Goal: Information Seeking & Learning: Check status

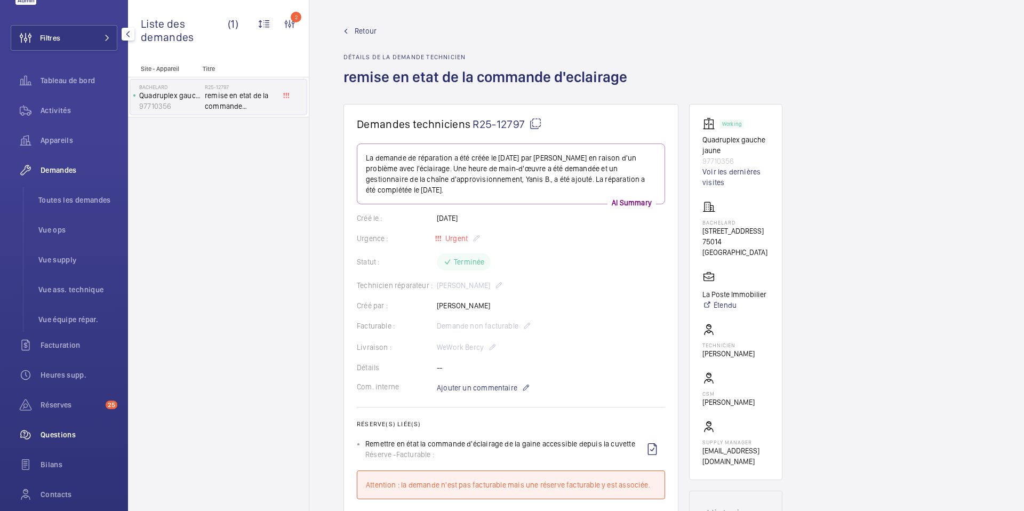
scroll to position [120, 0]
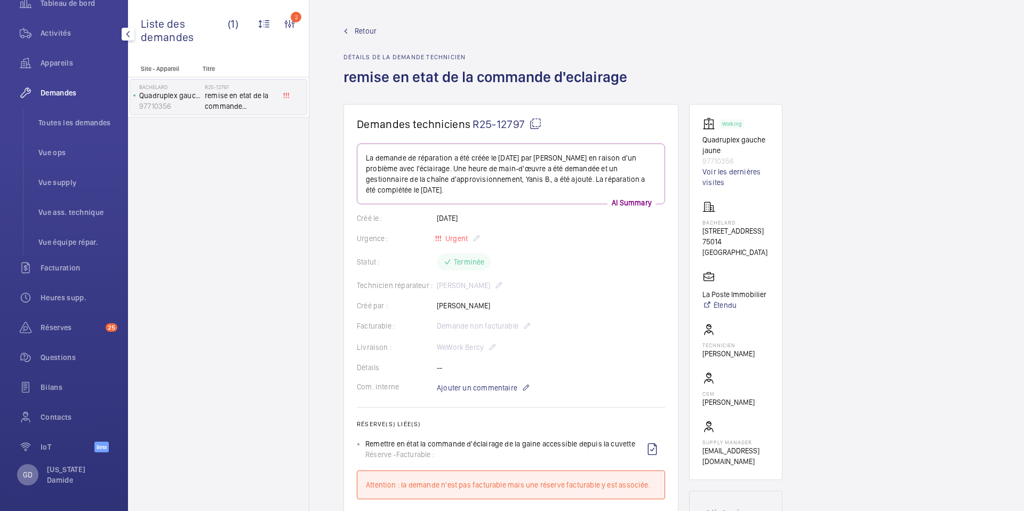
click at [28, 476] on p "GD" at bounding box center [28, 474] width 10 height 11
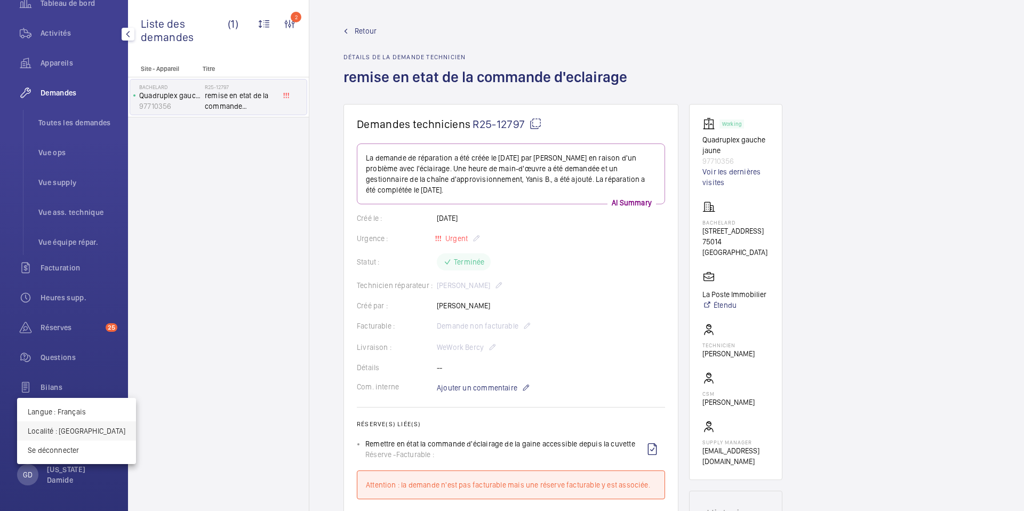
click at [79, 436] on button "Localité : [GEOGRAPHIC_DATA]" at bounding box center [76, 430] width 119 height 19
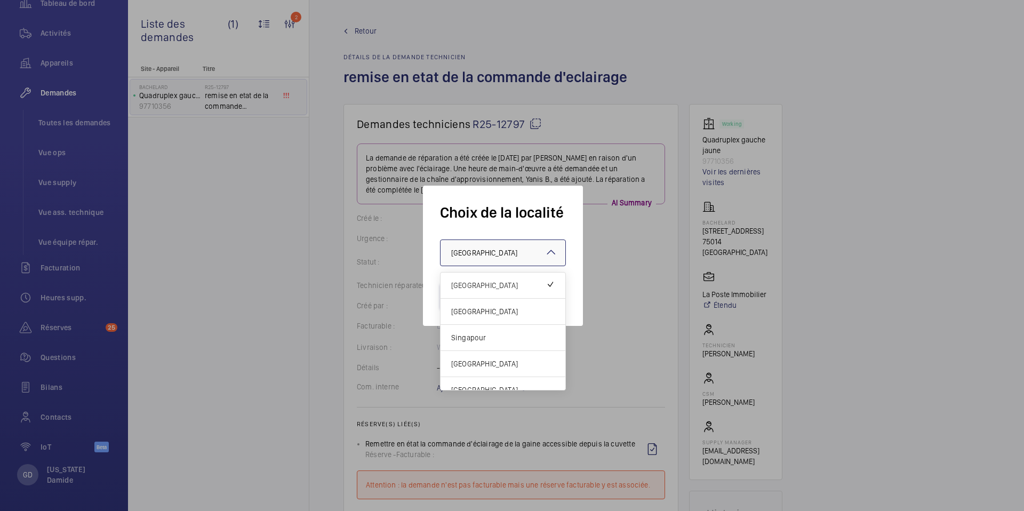
click at [496, 258] on div at bounding box center [502, 253] width 125 height 26
click at [477, 313] on span "[GEOGRAPHIC_DATA]" at bounding box center [502, 311] width 103 height 11
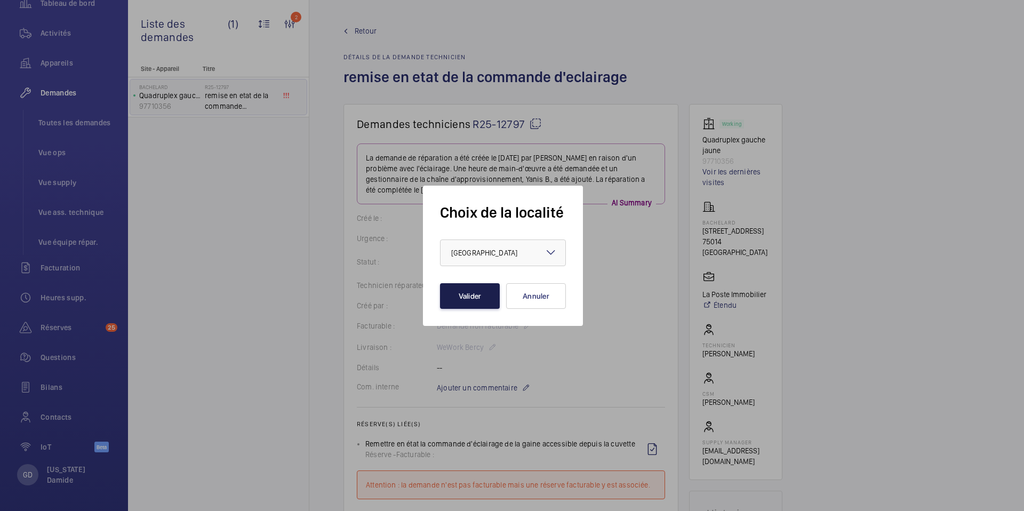
click at [462, 294] on button "Valider" at bounding box center [470, 296] width 60 height 26
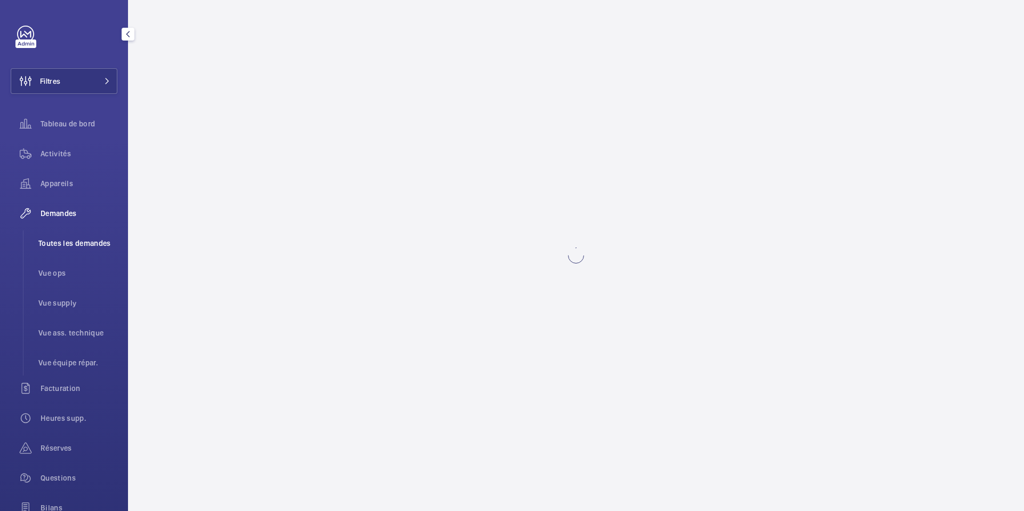
click at [90, 242] on span "Toutes les demandes" at bounding box center [77, 243] width 79 height 11
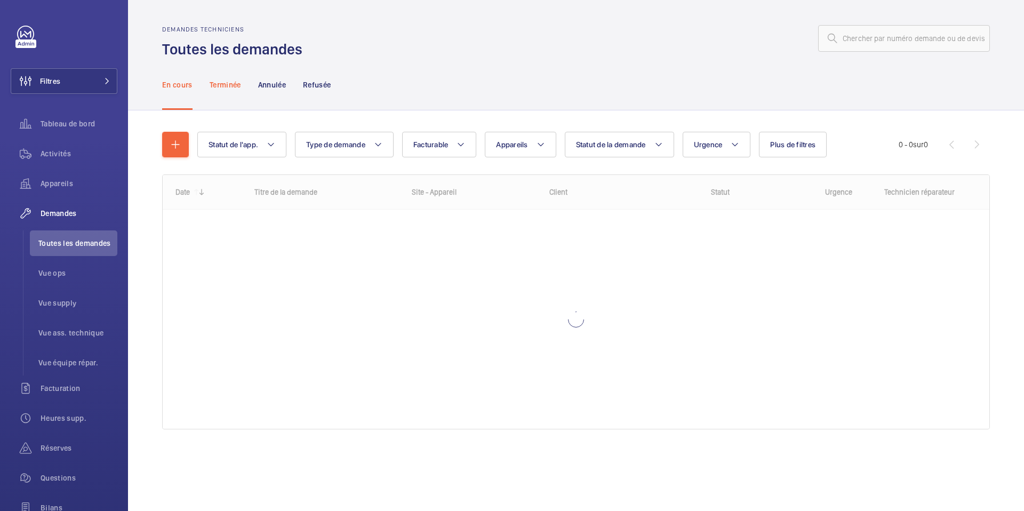
click at [233, 92] on div "Terminée" at bounding box center [225, 84] width 31 height 51
click at [864, 40] on input "text" at bounding box center [904, 38] width 172 height 27
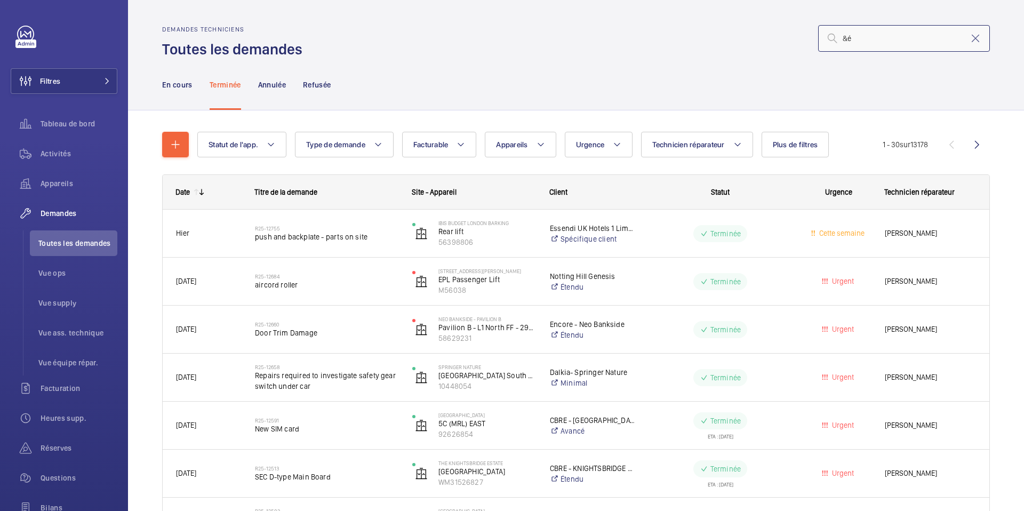
type input "&"
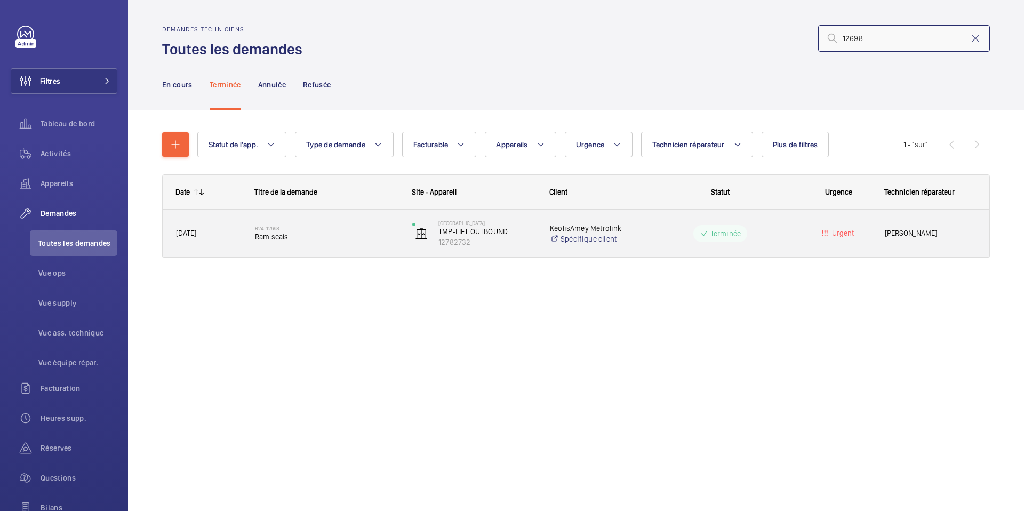
type input "12698"
click at [263, 240] on span "Ram seals" at bounding box center [326, 236] width 143 height 11
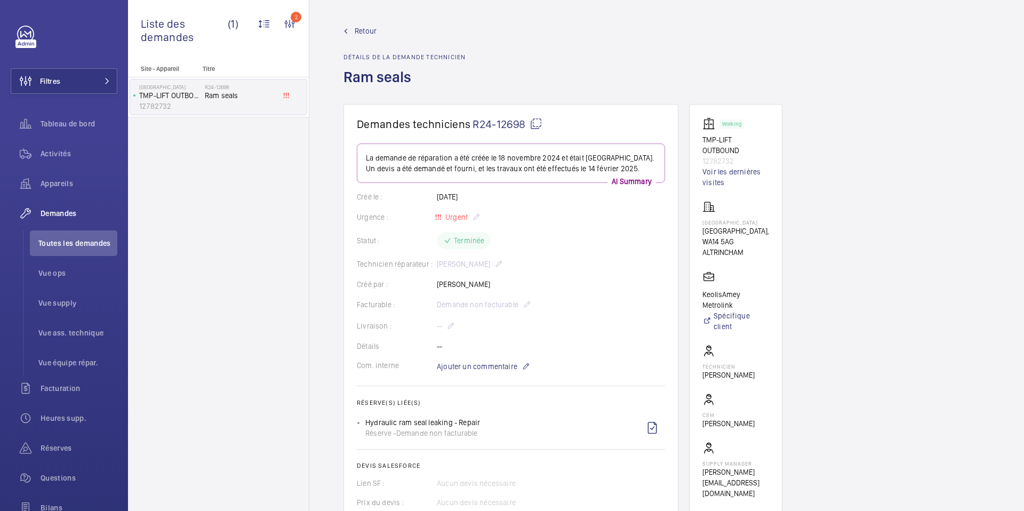
click at [562, 234] on div "Statut : Terminée" at bounding box center [511, 240] width 308 height 17
click at [487, 155] on p "La demande de réparation a été créée le 18 novembre 2024 et était urgente. Un d…" at bounding box center [511, 162] width 290 height 21
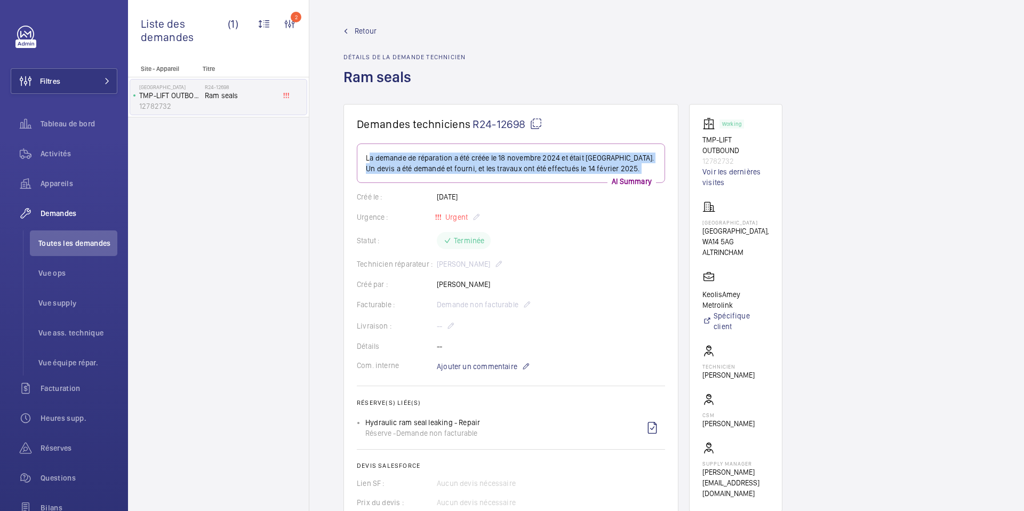
click at [487, 155] on p "La demande de réparation a été créée le 18 novembre 2024 et était urgente. Un d…" at bounding box center [511, 162] width 290 height 21
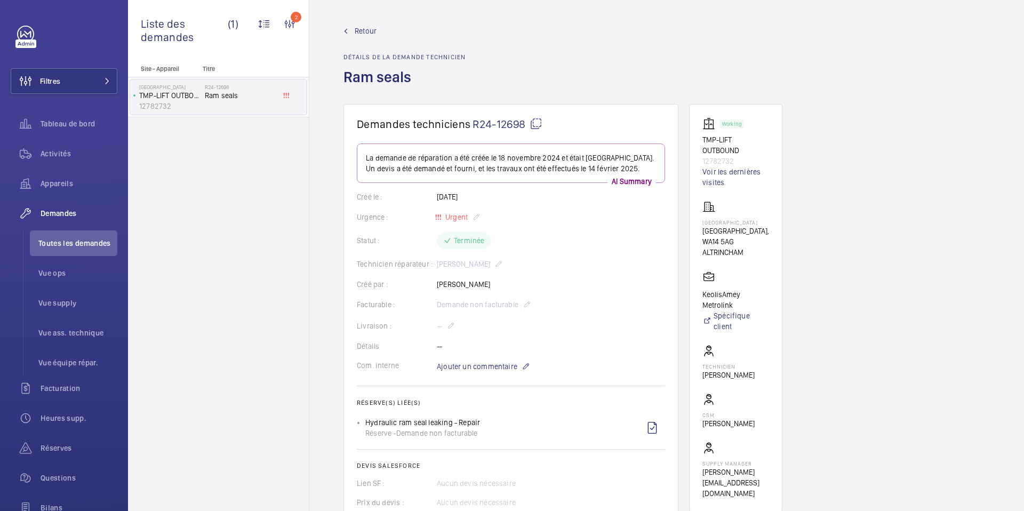
click at [549, 237] on div "Statut : Terminée" at bounding box center [511, 240] width 308 height 17
click at [556, 225] on wm-front-card-body "La demande de réparation a été créée le 18 novembre 2024 et était urgente. Un d…" at bounding box center [511, 359] width 308 height 432
drag, startPoint x: 614, startPoint y: 156, endPoint x: 619, endPoint y: 164, distance: 10.1
click at [619, 164] on p "La demande de réparation a été créée le 18 novembre 2024 et était urgente. Un d…" at bounding box center [511, 162] width 290 height 21
click at [593, 195] on div "Créé le : 18/11/2024" at bounding box center [511, 196] width 308 height 11
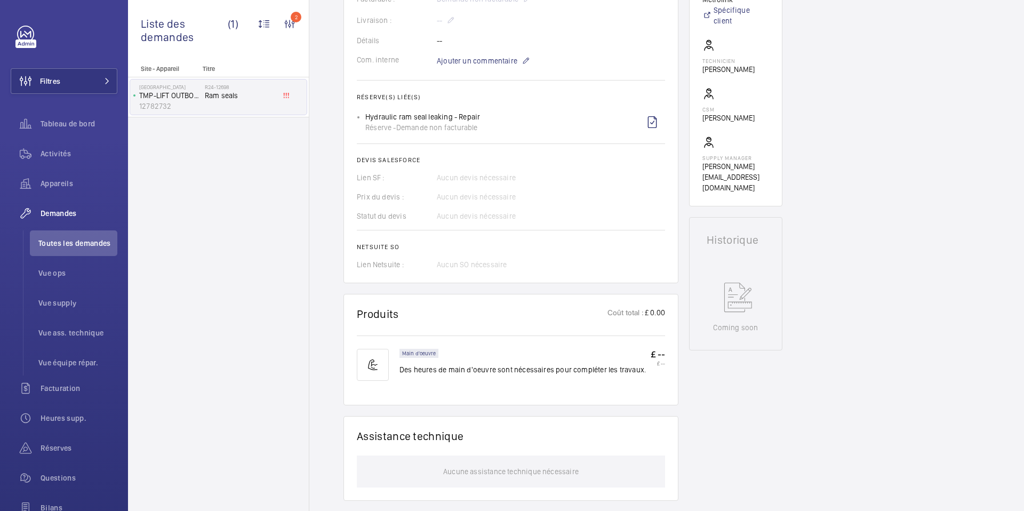
scroll to position [308, 0]
